Goal: Transaction & Acquisition: Purchase product/service

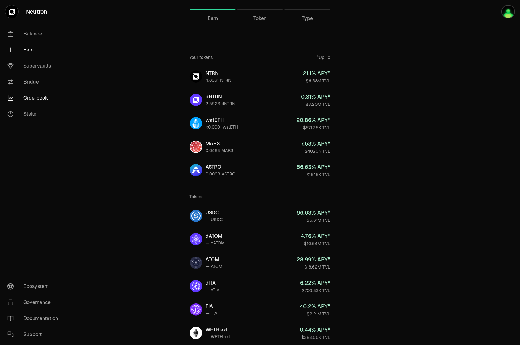
click at [35, 98] on link "Orderbook" at bounding box center [34, 98] width 64 height 16
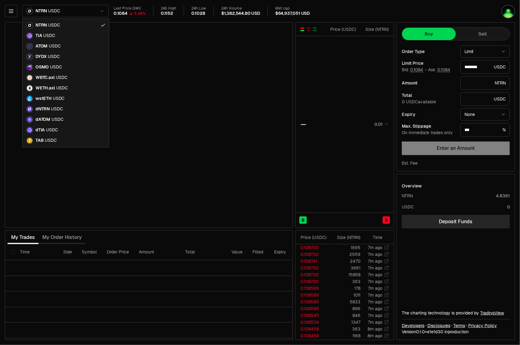
click at [83, 12] on html "Neutron Balance Earn Supervaults Bridge Orderbook Stake Ecosystem Governance Do…" at bounding box center [260, 172] width 520 height 345
type input "********"
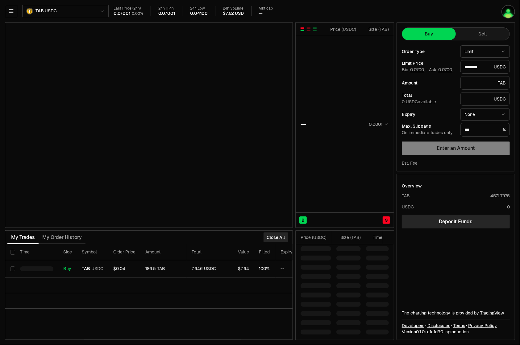
type input "********"
